Goal: Information Seeking & Learning: Find specific page/section

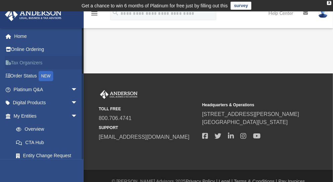
click at [25, 59] on link "Tax Organizers" at bounding box center [46, 62] width 83 height 13
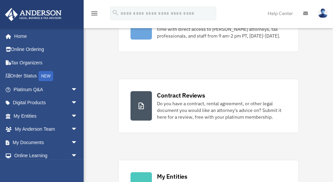
scroll to position [134, 0]
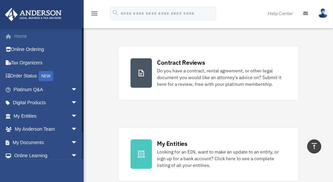
click at [21, 36] on link "Home" at bounding box center [46, 35] width 83 height 13
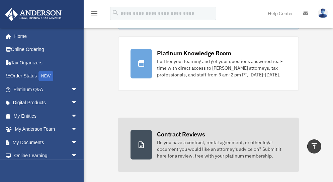
scroll to position [0, 0]
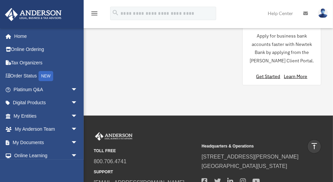
scroll to position [795, 0]
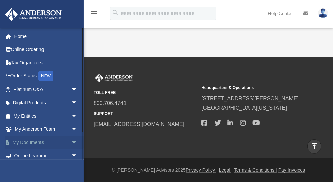
click at [53, 140] on link "My Documents arrow_drop_down" at bounding box center [46, 142] width 83 height 13
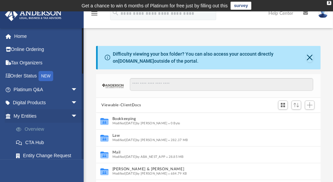
scroll to position [148, 220]
click at [35, 87] on link "Platinum Q&A arrow_drop_down" at bounding box center [46, 89] width 83 height 13
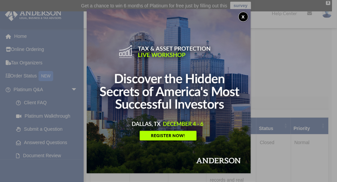
click at [241, 15] on button "x" at bounding box center [243, 17] width 10 height 10
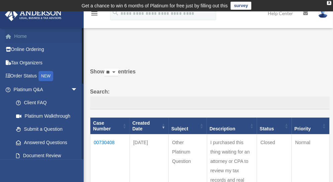
click at [22, 35] on link "Home" at bounding box center [46, 35] width 83 height 13
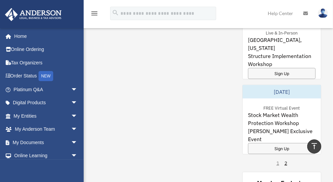
scroll to position [589, 0]
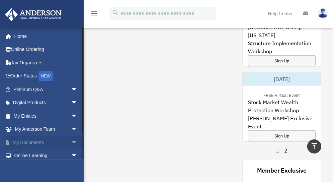
click at [25, 143] on link "My Documents arrow_drop_down" at bounding box center [46, 142] width 83 height 13
click at [21, 153] on link "Online Learning arrow_drop_down" at bounding box center [46, 155] width 83 height 13
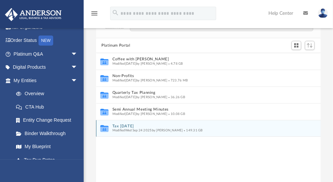
scroll to position [35, 0]
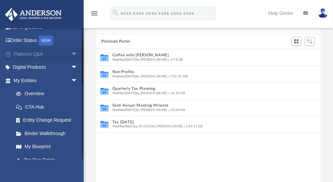
click at [32, 50] on link "Platinum Q&A arrow_drop_down" at bounding box center [46, 53] width 83 height 13
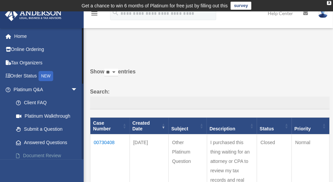
click at [33, 152] on link "Document Review" at bounding box center [48, 155] width 78 height 13
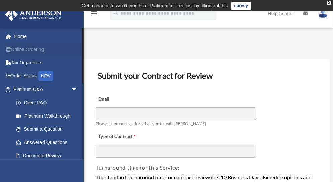
click at [28, 45] on link "Online Ordering" at bounding box center [46, 49] width 83 height 13
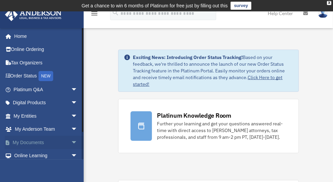
click at [64, 141] on link "My Documents arrow_drop_down" at bounding box center [46, 142] width 83 height 13
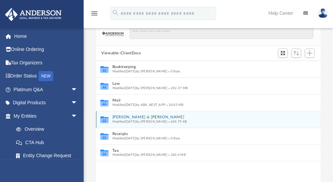
scroll to position [80, 0]
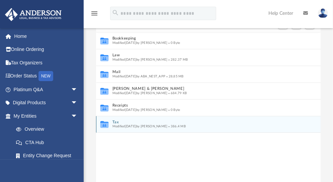
click at [118, 121] on button "Tax" at bounding box center [203, 122] width 183 height 4
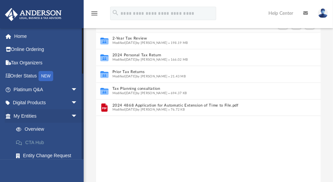
click at [31, 142] on link "CTA Hub" at bounding box center [48, 142] width 78 height 13
click at [31, 127] on link "Overview" at bounding box center [48, 128] width 78 height 13
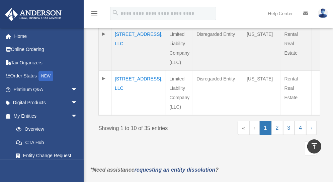
scroll to position [580, 0]
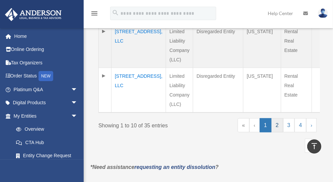
click at [273, 118] on link "2" at bounding box center [277, 125] width 12 height 14
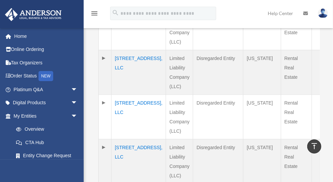
scroll to position [375, 0]
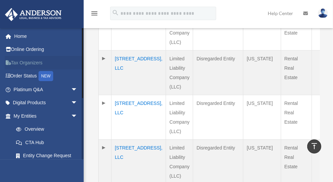
click at [27, 65] on link "Tax Organizers" at bounding box center [46, 62] width 83 height 13
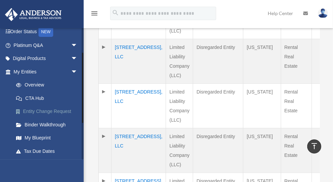
scroll to position [45, 0]
click at [34, 148] on link "Tax Due Dates" at bounding box center [48, 150] width 78 height 13
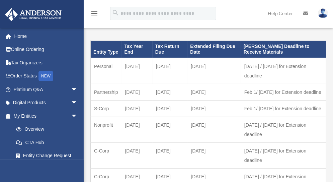
scroll to position [35, 0]
